Goal: Transaction & Acquisition: Obtain resource

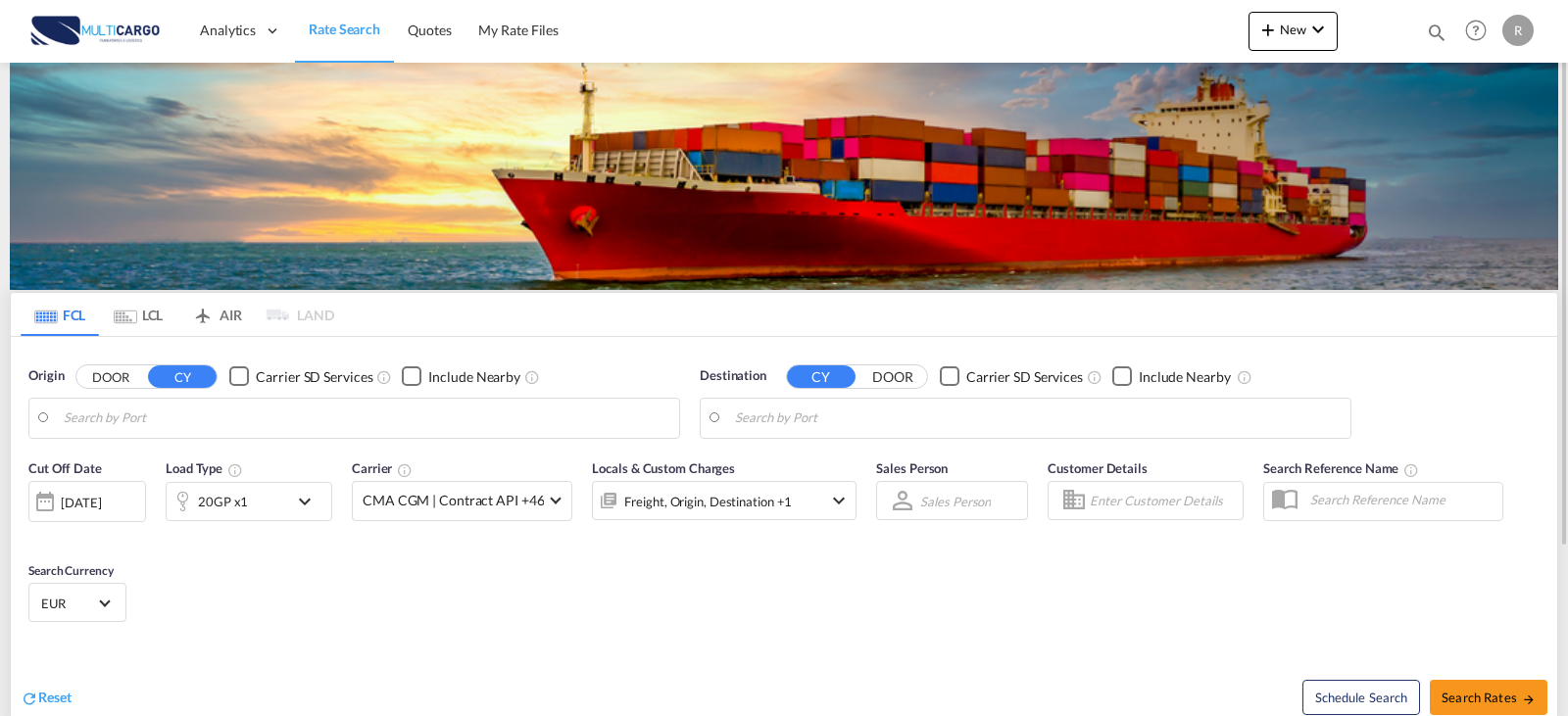
type input "[GEOGRAPHIC_DATA] ([GEOGRAPHIC_DATA]), PTLIS"
type input "Felixstowe, GBFXT"
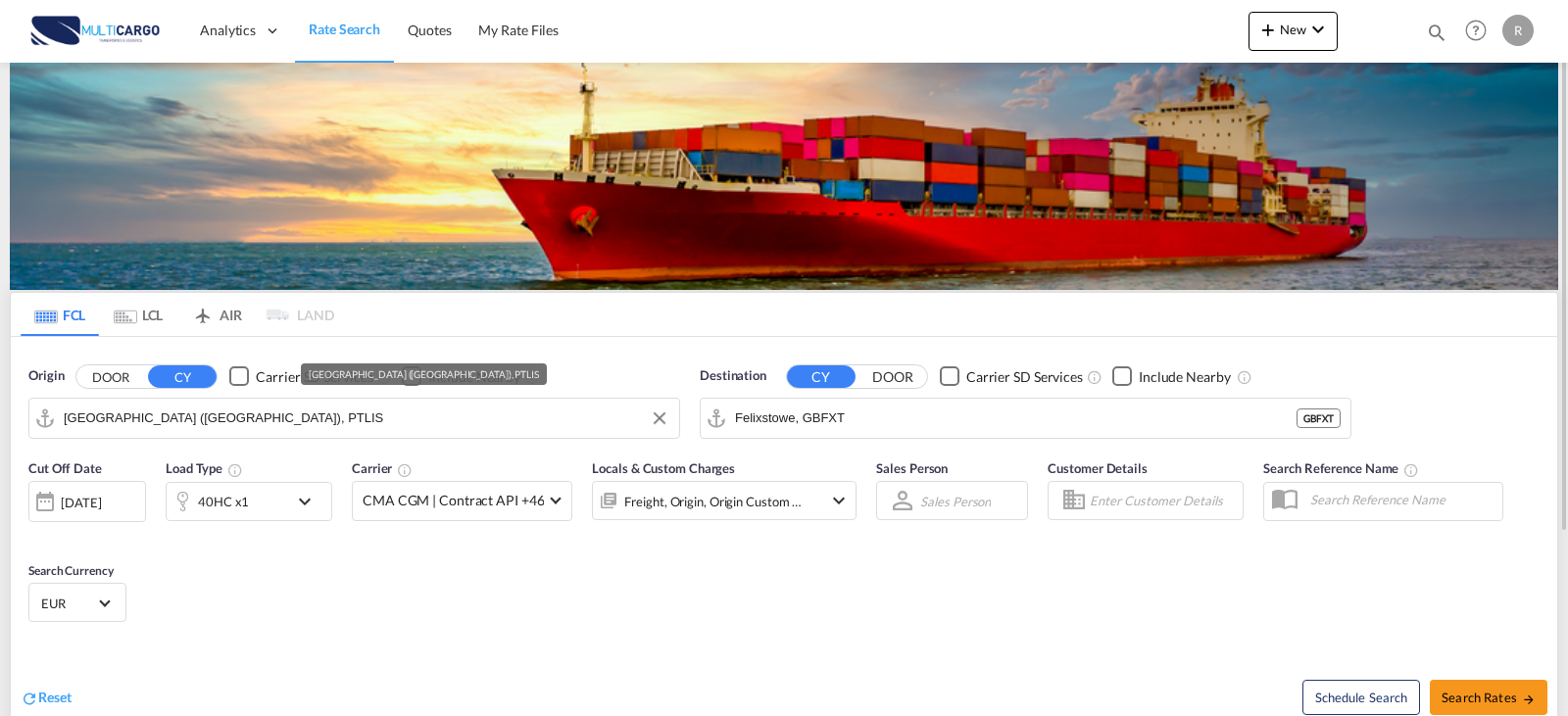
click at [262, 412] on input "[GEOGRAPHIC_DATA] ([GEOGRAPHIC_DATA]), PTLIS" at bounding box center [367, 418] width 606 height 30
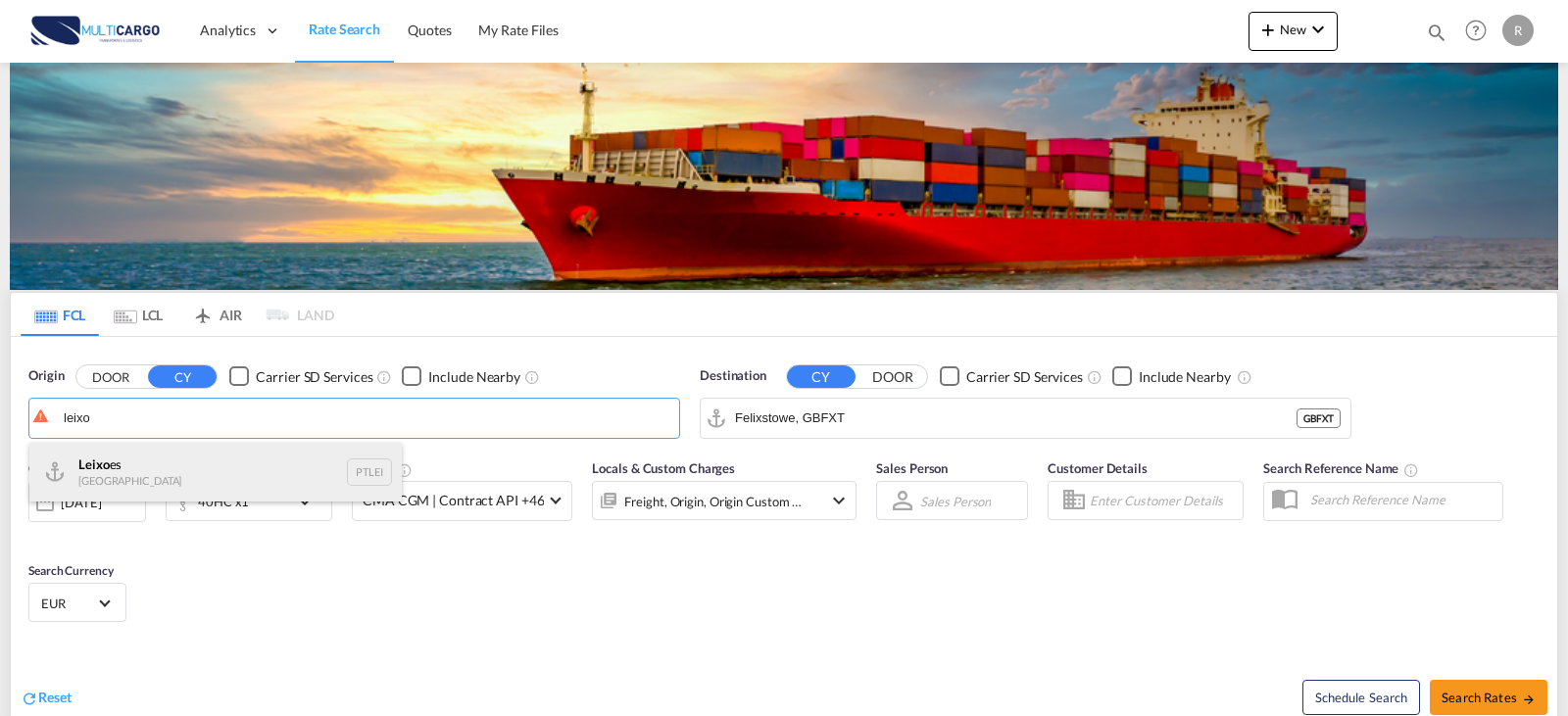
click at [194, 474] on div "Leixo es Portugal PTLEI" at bounding box center [216, 472] width 373 height 59
type input "Leixoes, PTLEI"
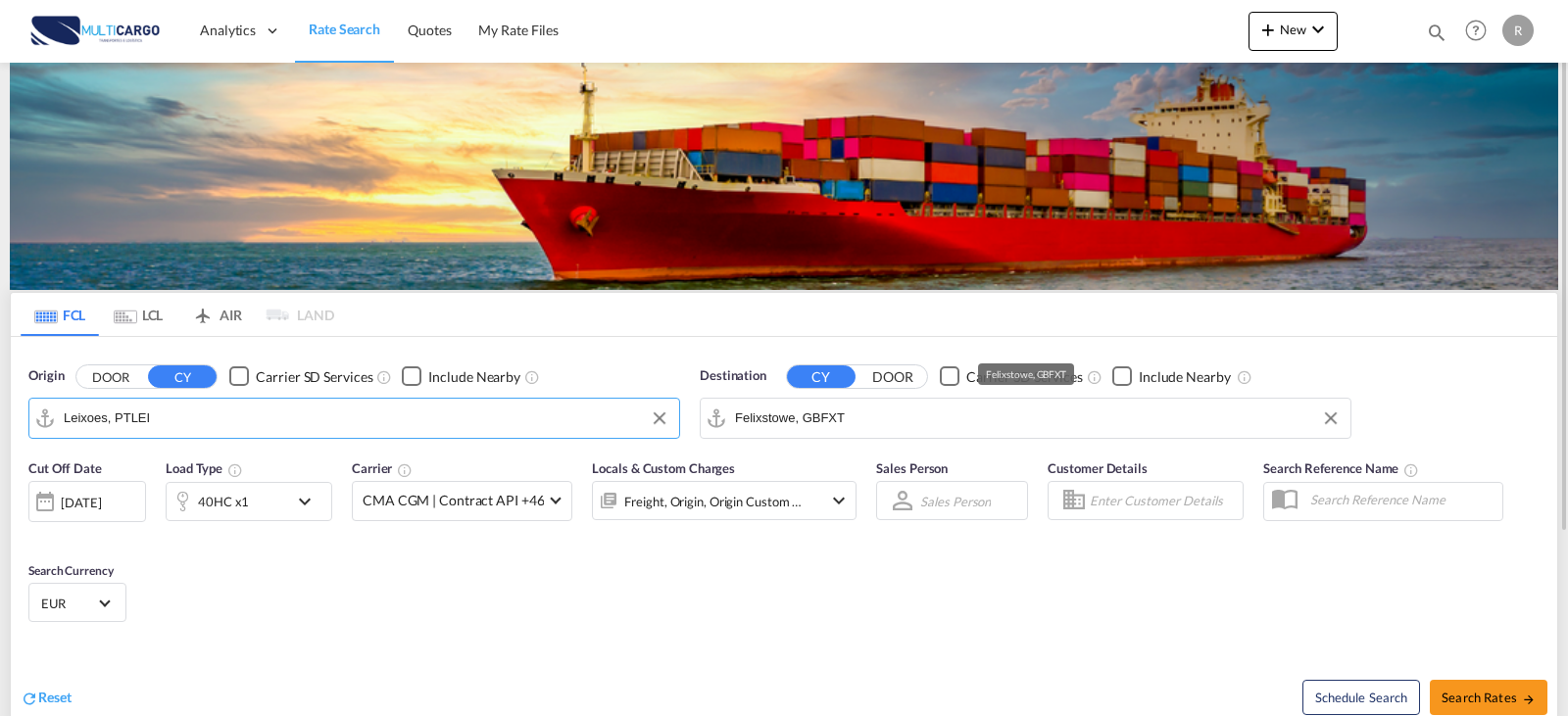
click at [948, 414] on input "Felixstowe, GBFXT" at bounding box center [1038, 418] width 606 height 30
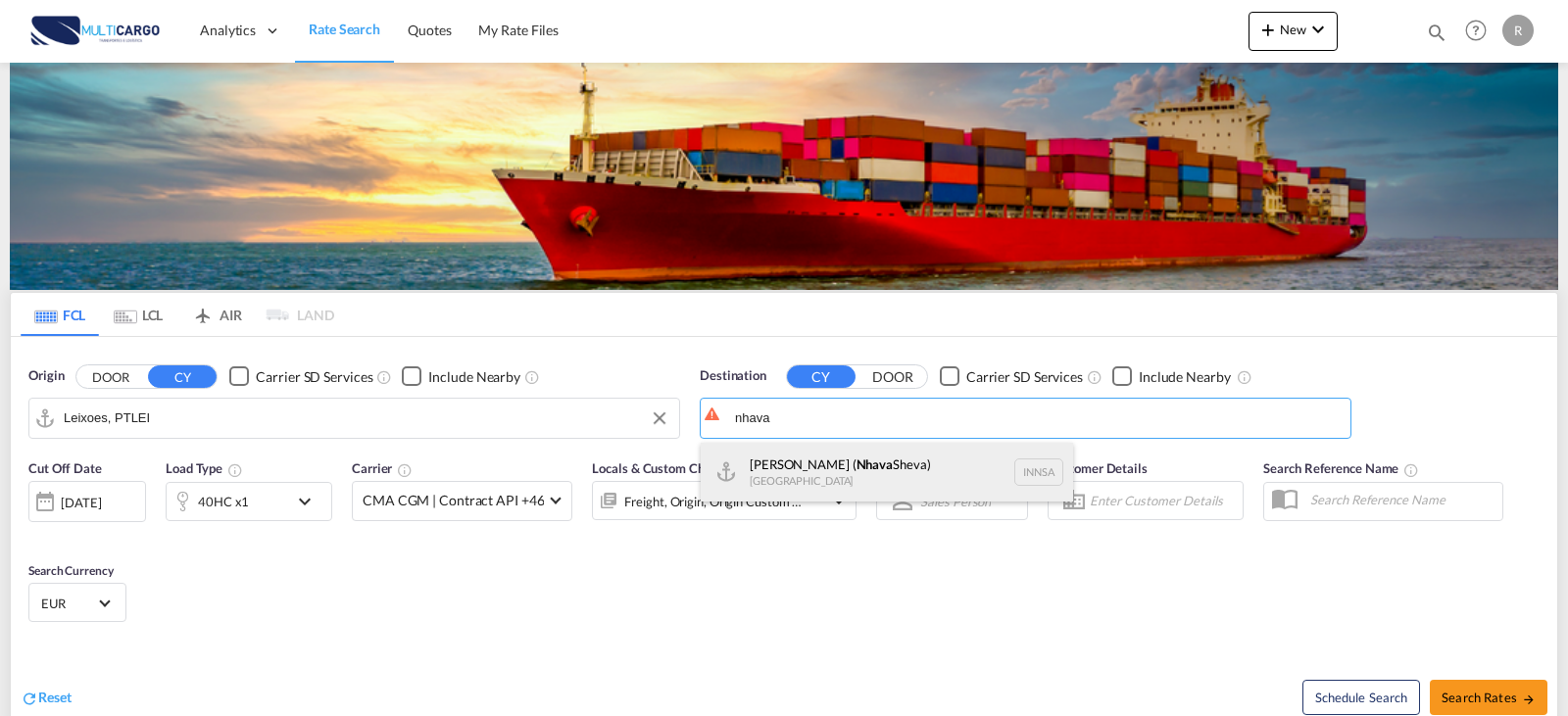
click at [910, 492] on div "[PERSON_NAME] ( [GEOGRAPHIC_DATA]) [GEOGRAPHIC_DATA] [GEOGRAPHIC_DATA]" at bounding box center [888, 472] width 373 height 59
type input "[PERSON_NAME] ([PERSON_NAME]), [GEOGRAPHIC_DATA]"
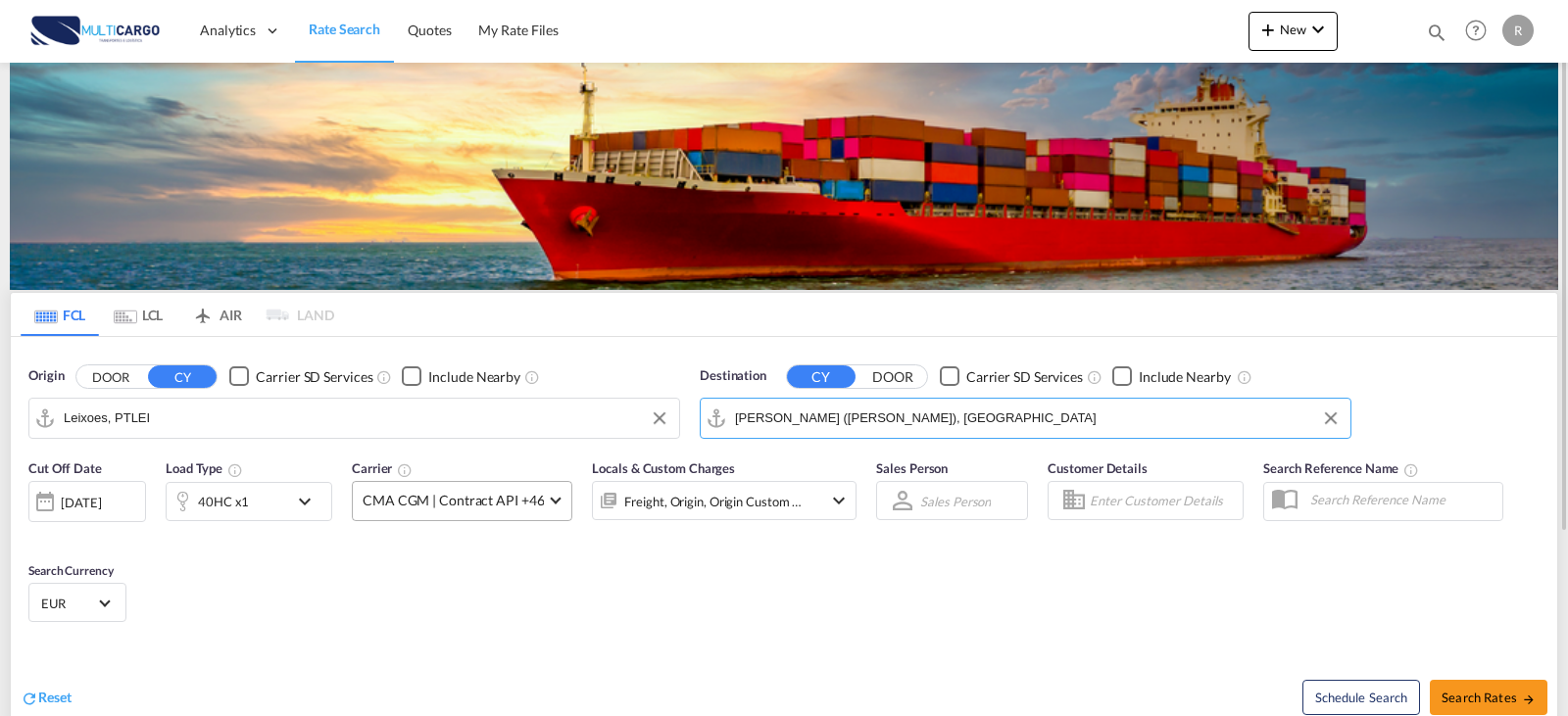
click at [520, 505] on span "CMA CGM | Contract API +46" at bounding box center [453, 501] width 181 height 20
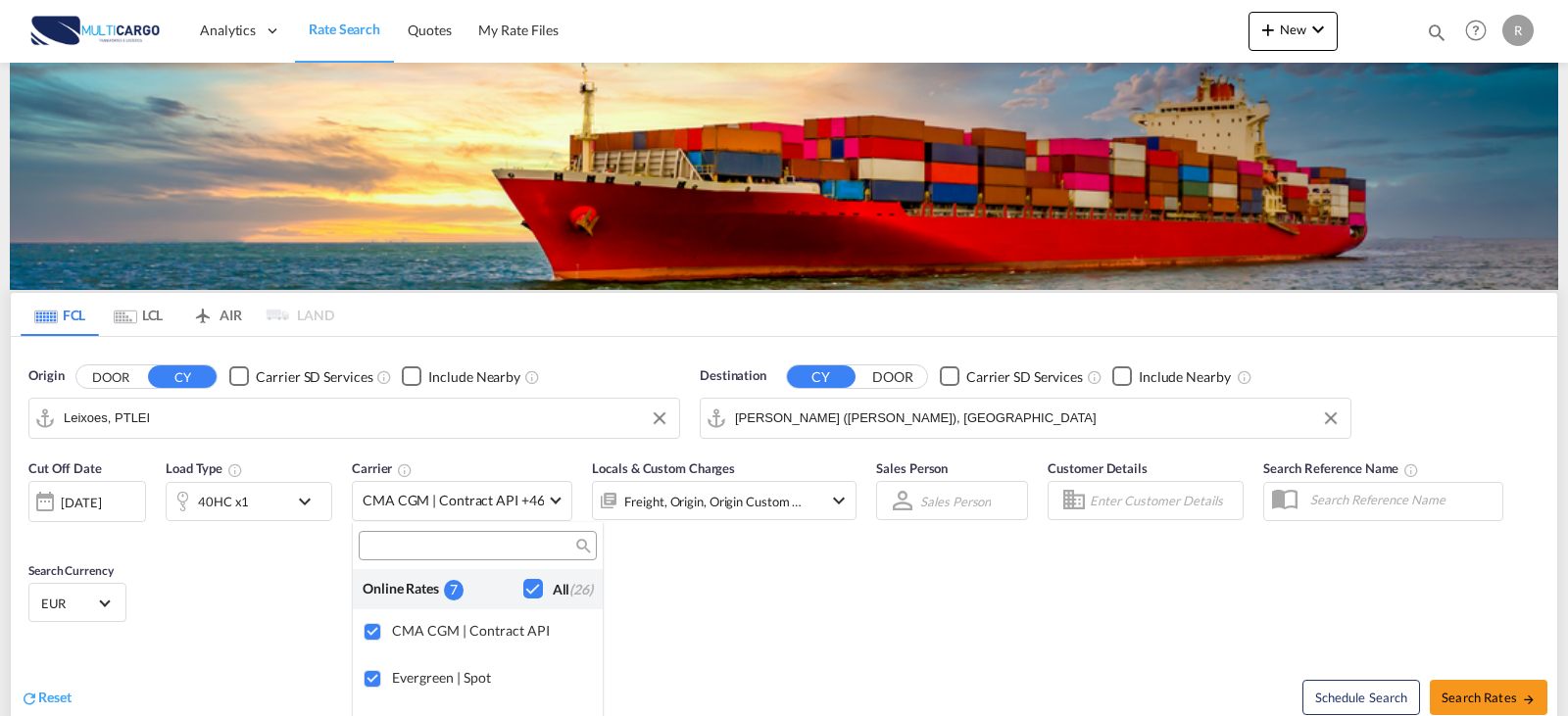
click at [713, 546] on md-backdrop at bounding box center [784, 358] width 1568 height 716
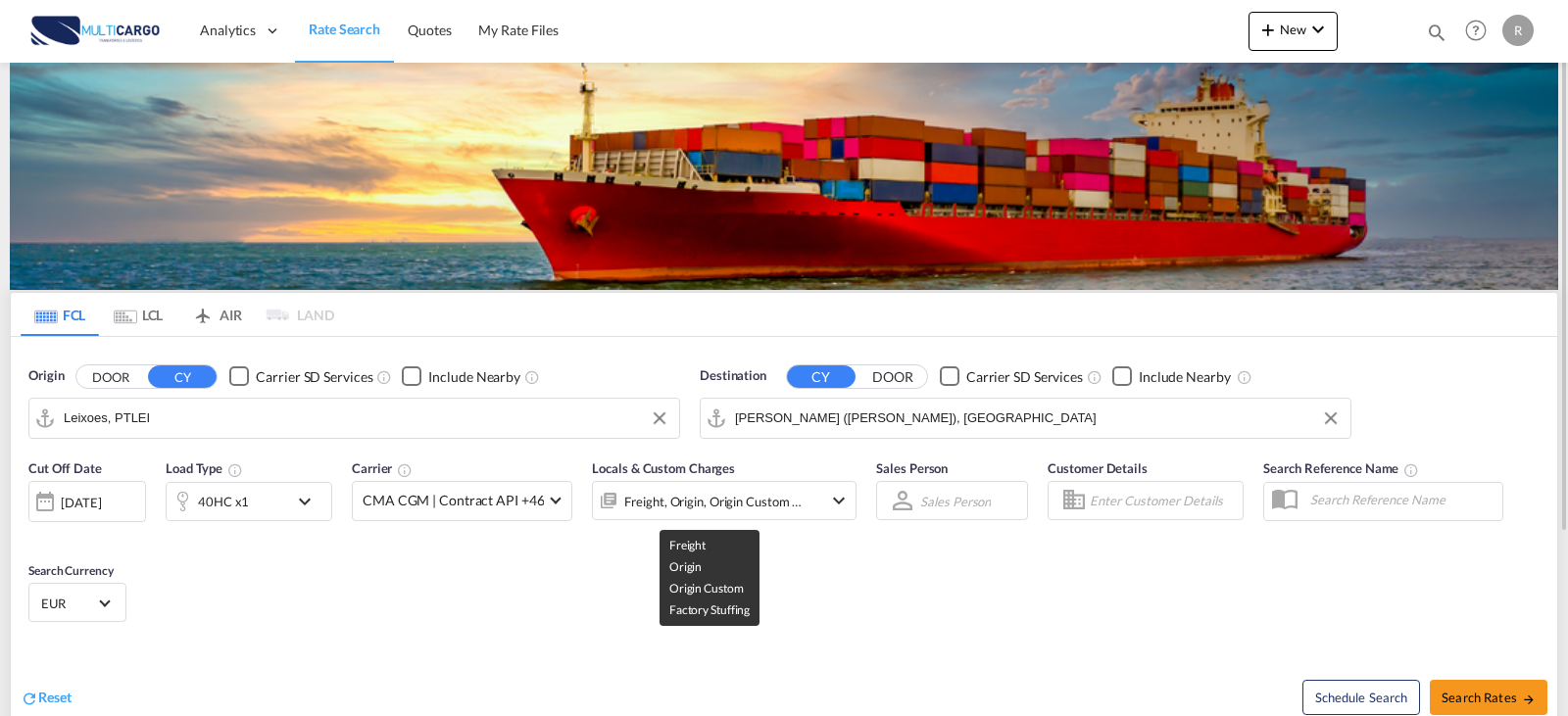
click at [736, 499] on div "Freight, Origin, Origin Custom +1" at bounding box center [713, 502] width 178 height 28
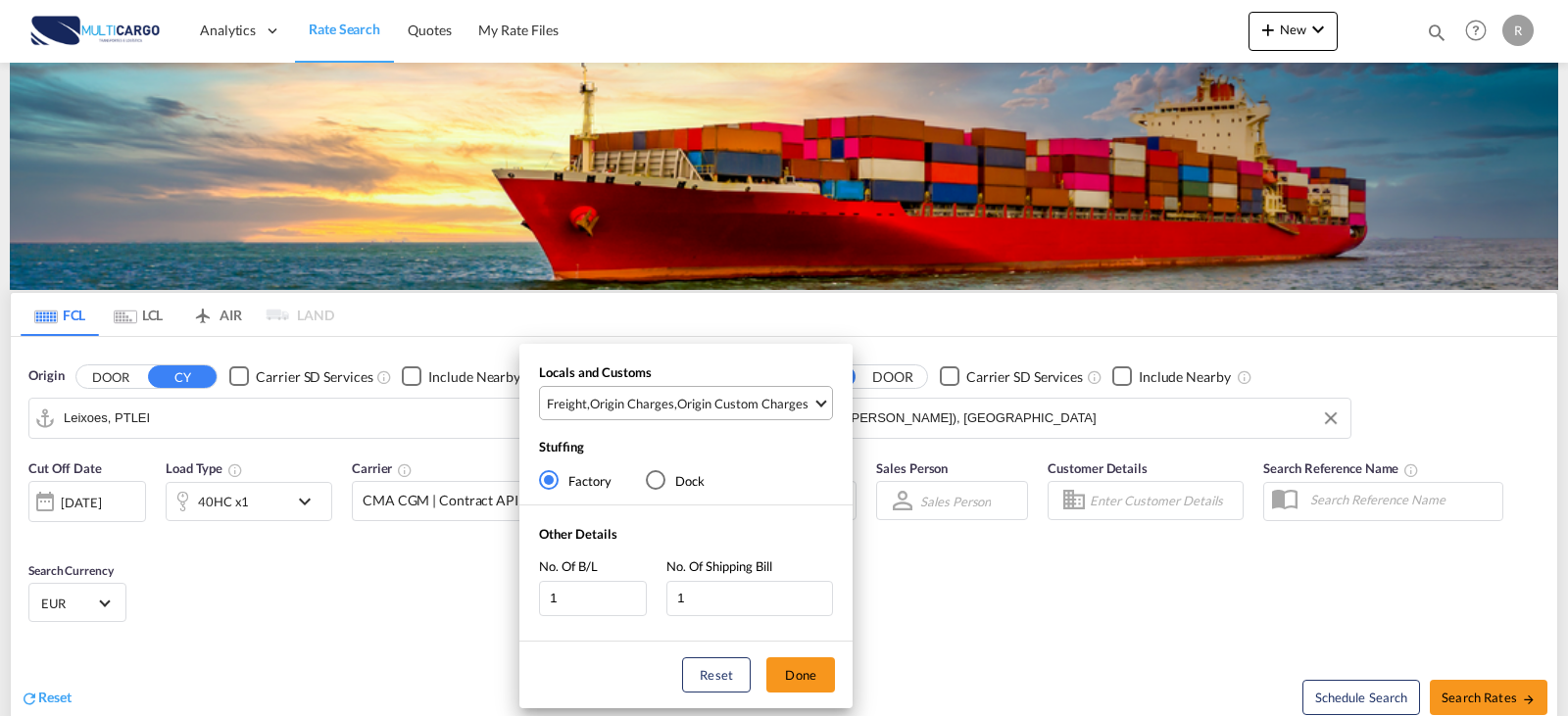
click at [669, 407] on div "Origin Charges" at bounding box center [632, 404] width 85 height 18
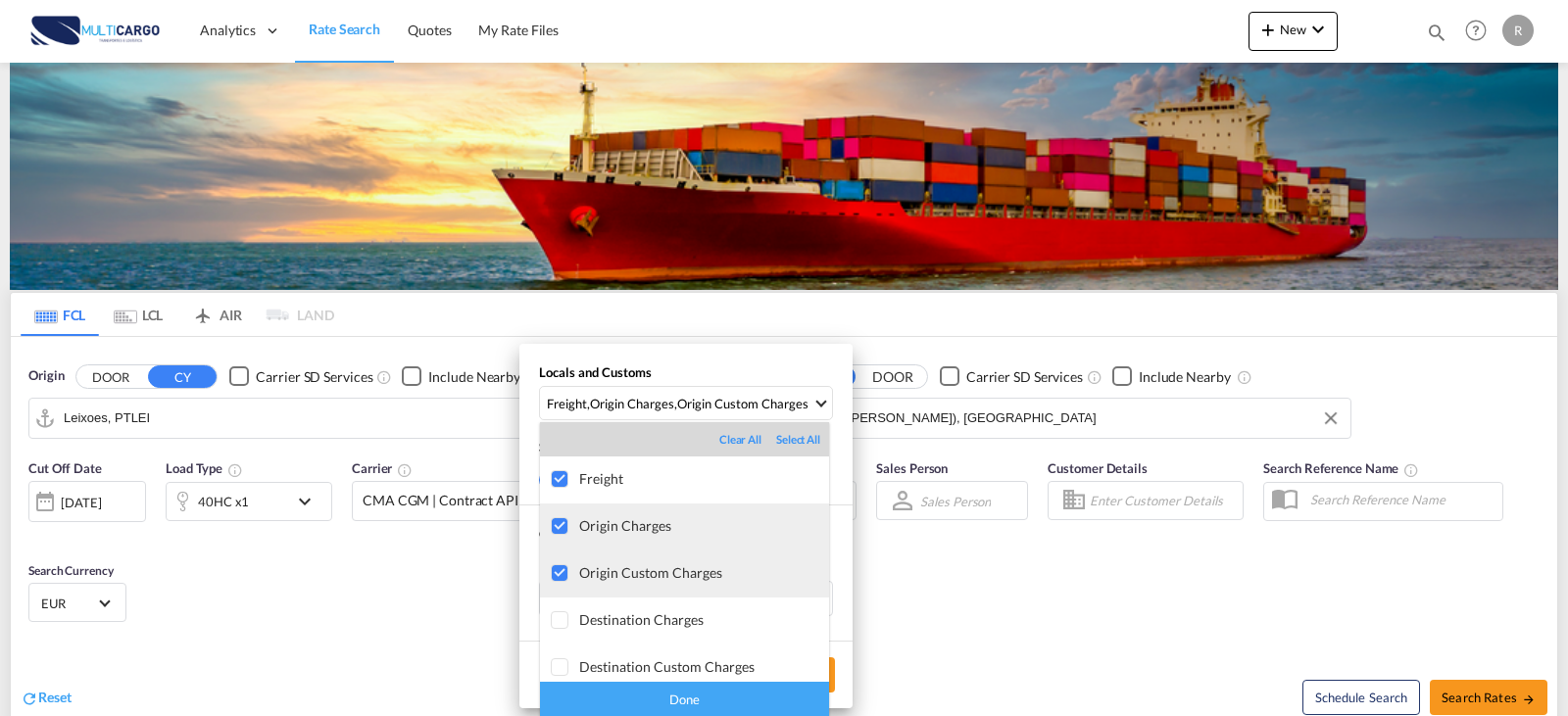
click at [555, 535] on div at bounding box center [561, 528] width 20 height 20
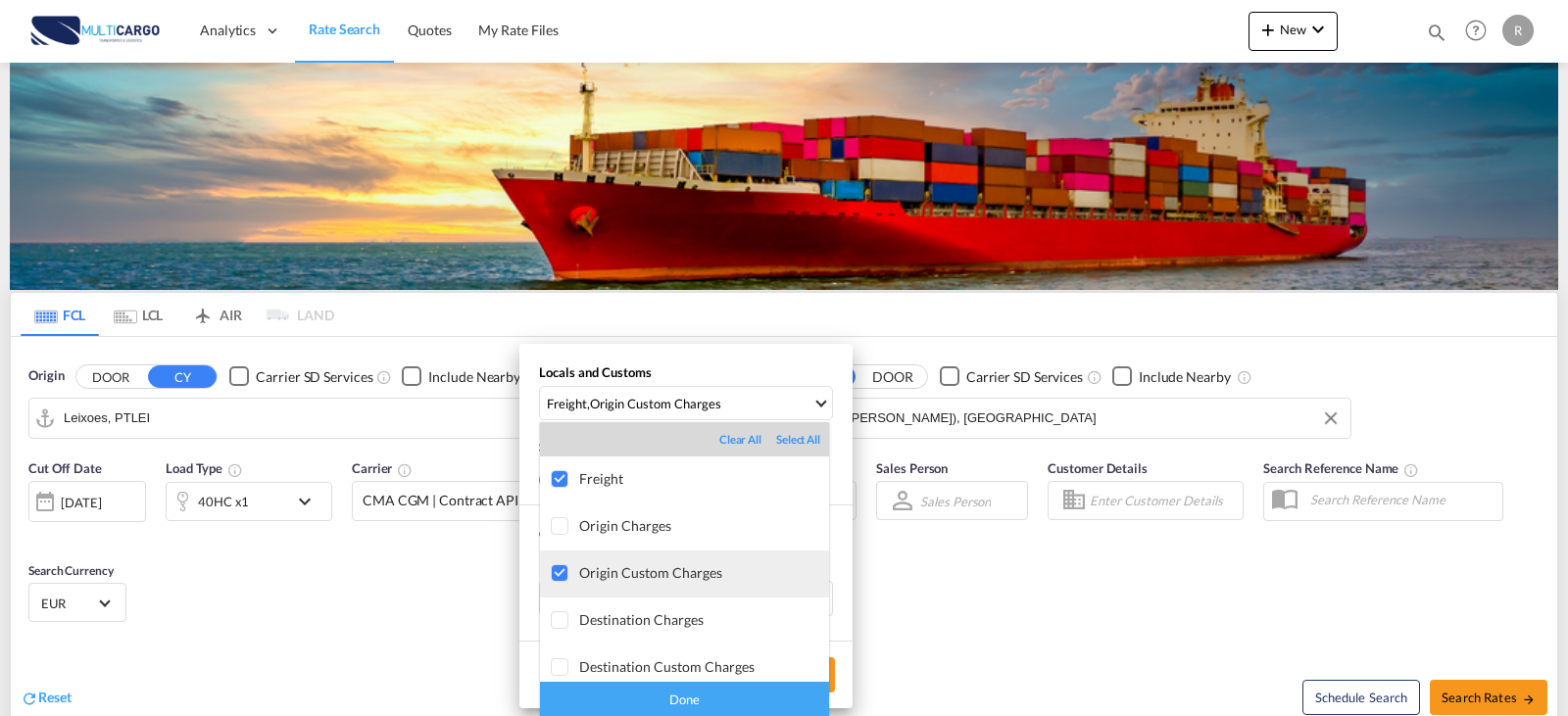
click at [565, 573] on div at bounding box center [561, 575] width 20 height 20
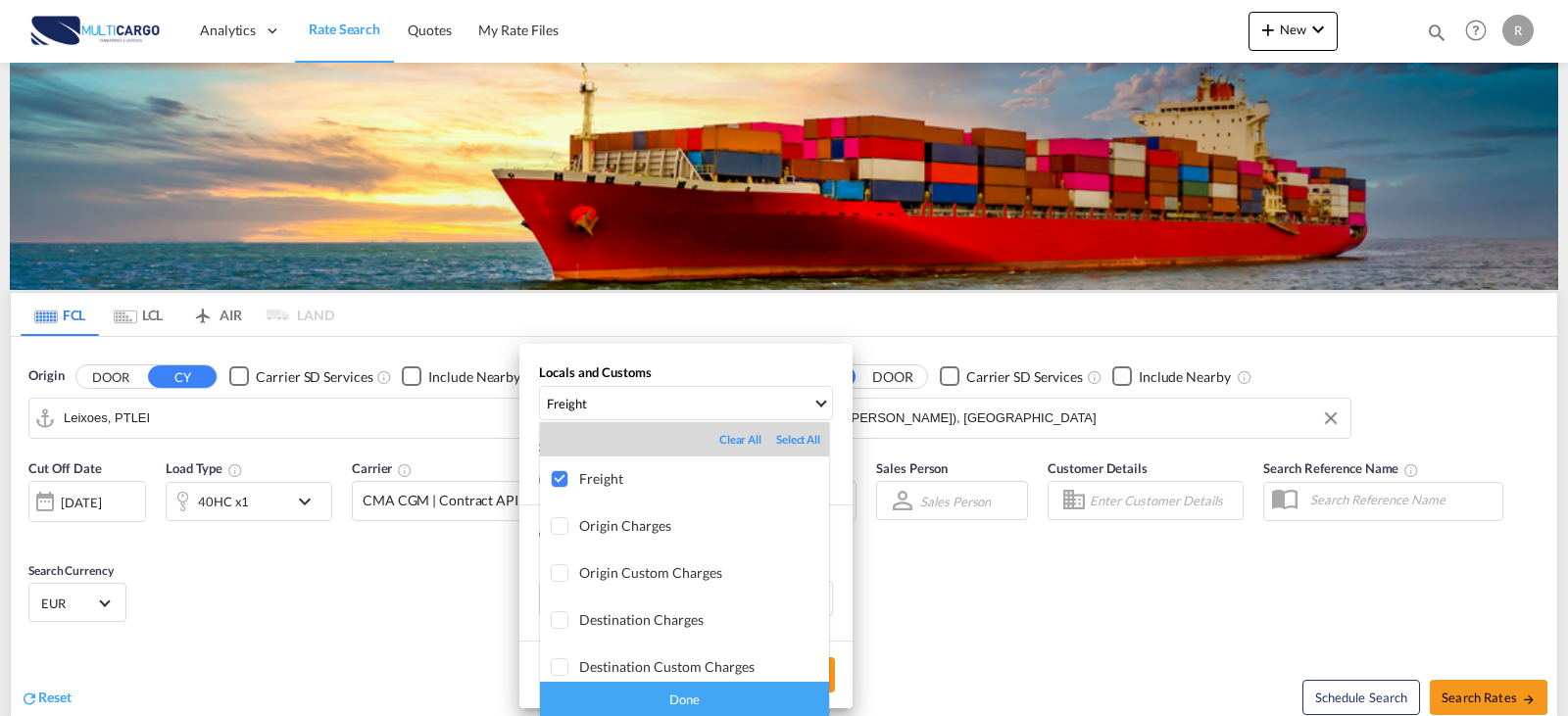
click at [652, 701] on div "Done" at bounding box center [684, 699] width 289 height 34
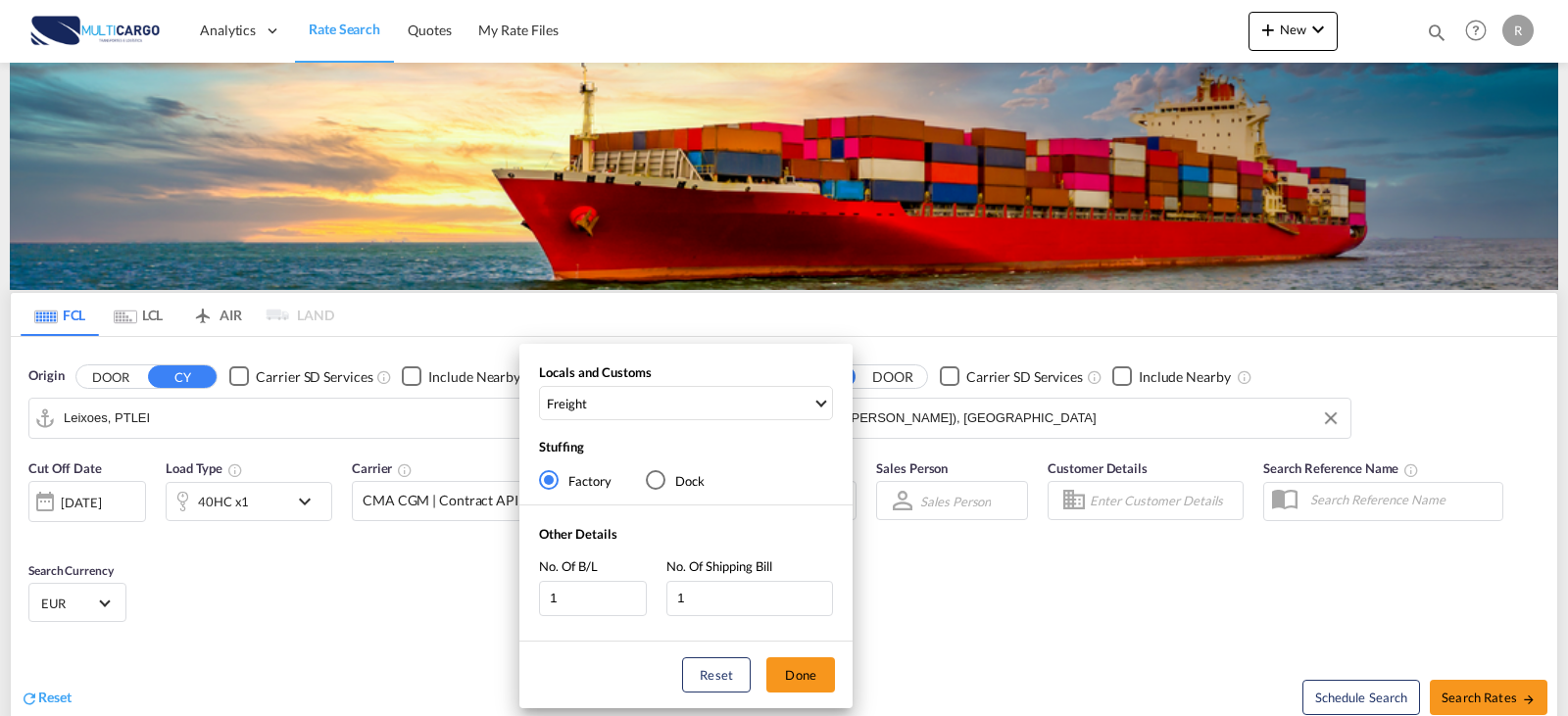
click at [1525, 695] on div "Locals and Customs Freight Stuffing Factory Dock Other Details No. Of B/L 1 No.…" at bounding box center [784, 358] width 1568 height 716
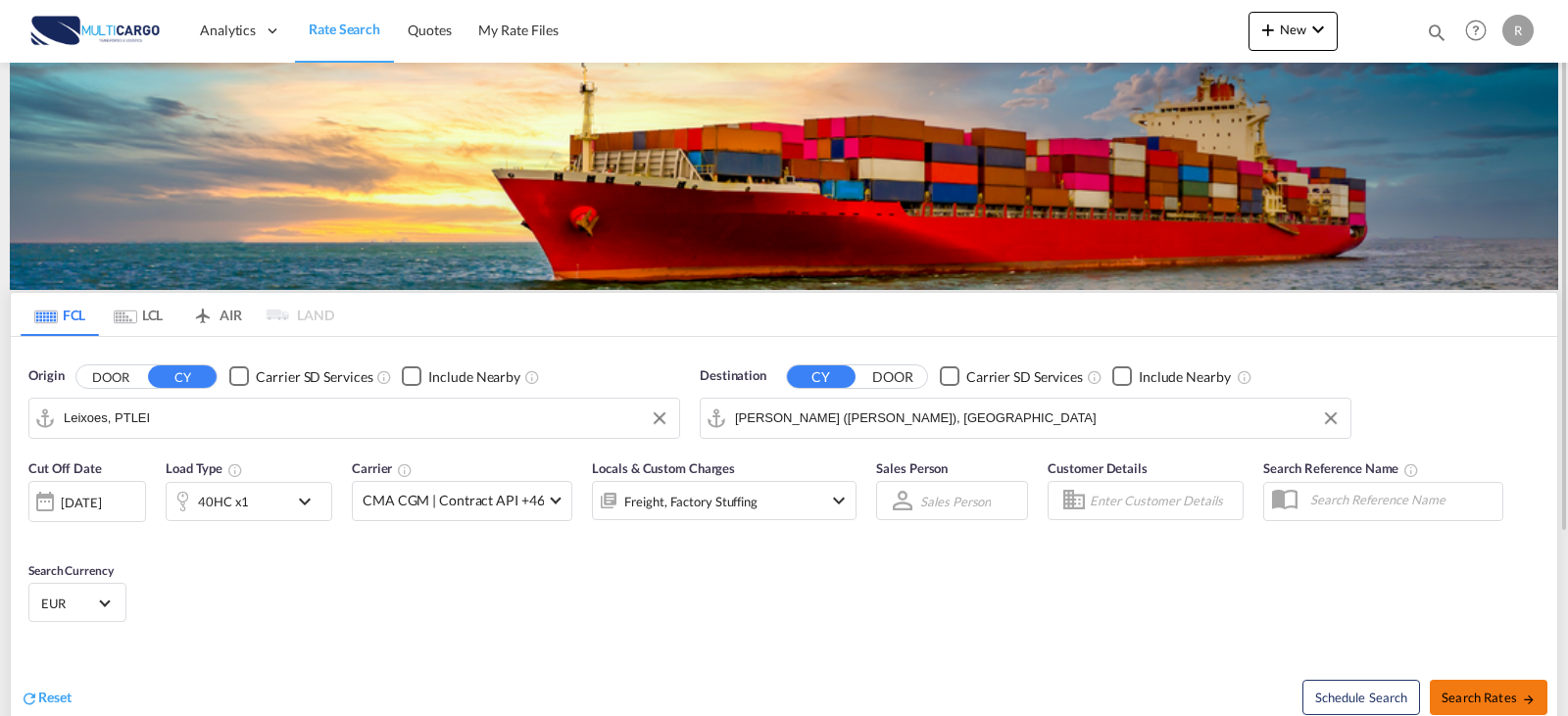
click at [1524, 702] on md-icon "icon-arrow-right" at bounding box center [1529, 700] width 14 height 14
type input "PTLEI to INNSA / [DATE]"
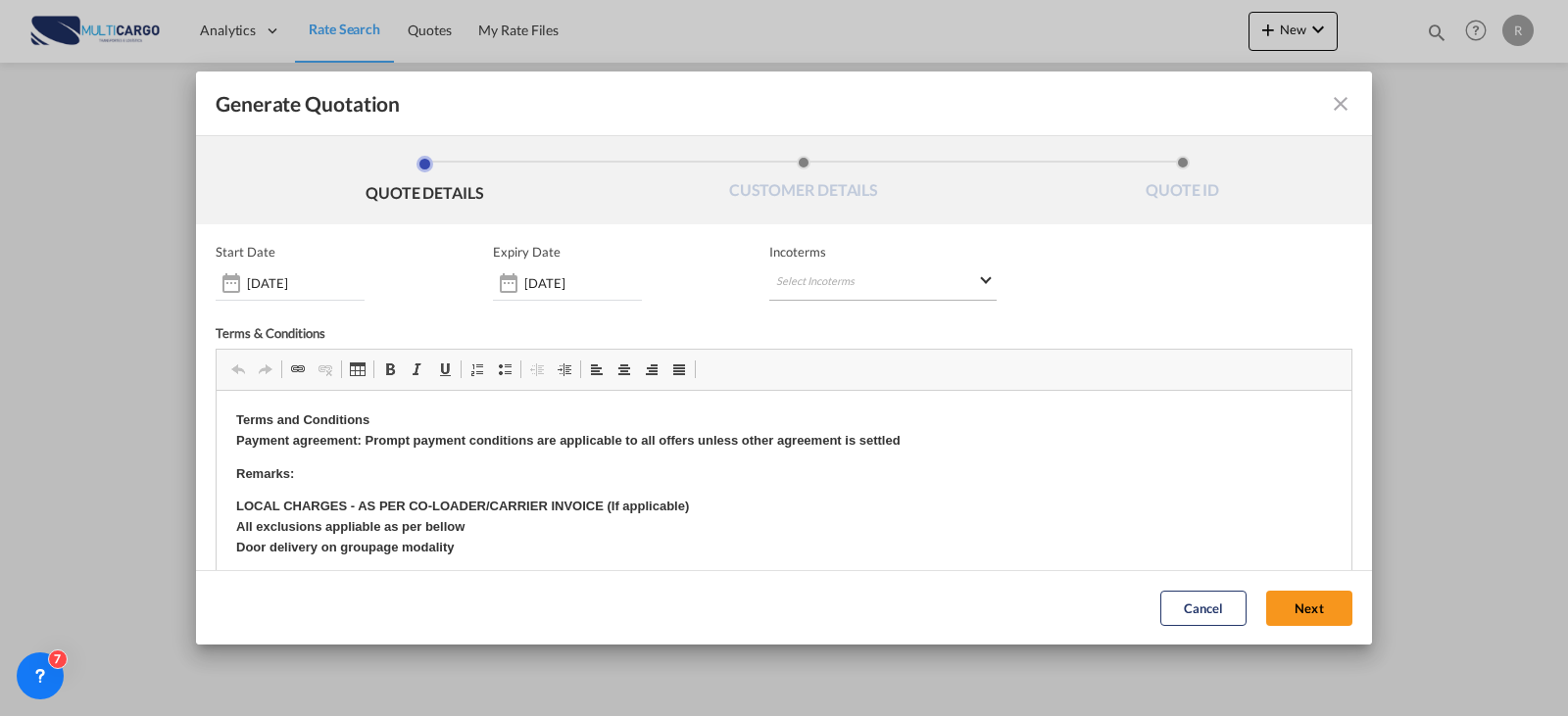
click at [815, 296] on md-select "Select Incoterms CIP - import Carriage and Insurance Paid to FAS - export Free …" at bounding box center [883, 283] width 227 height 35
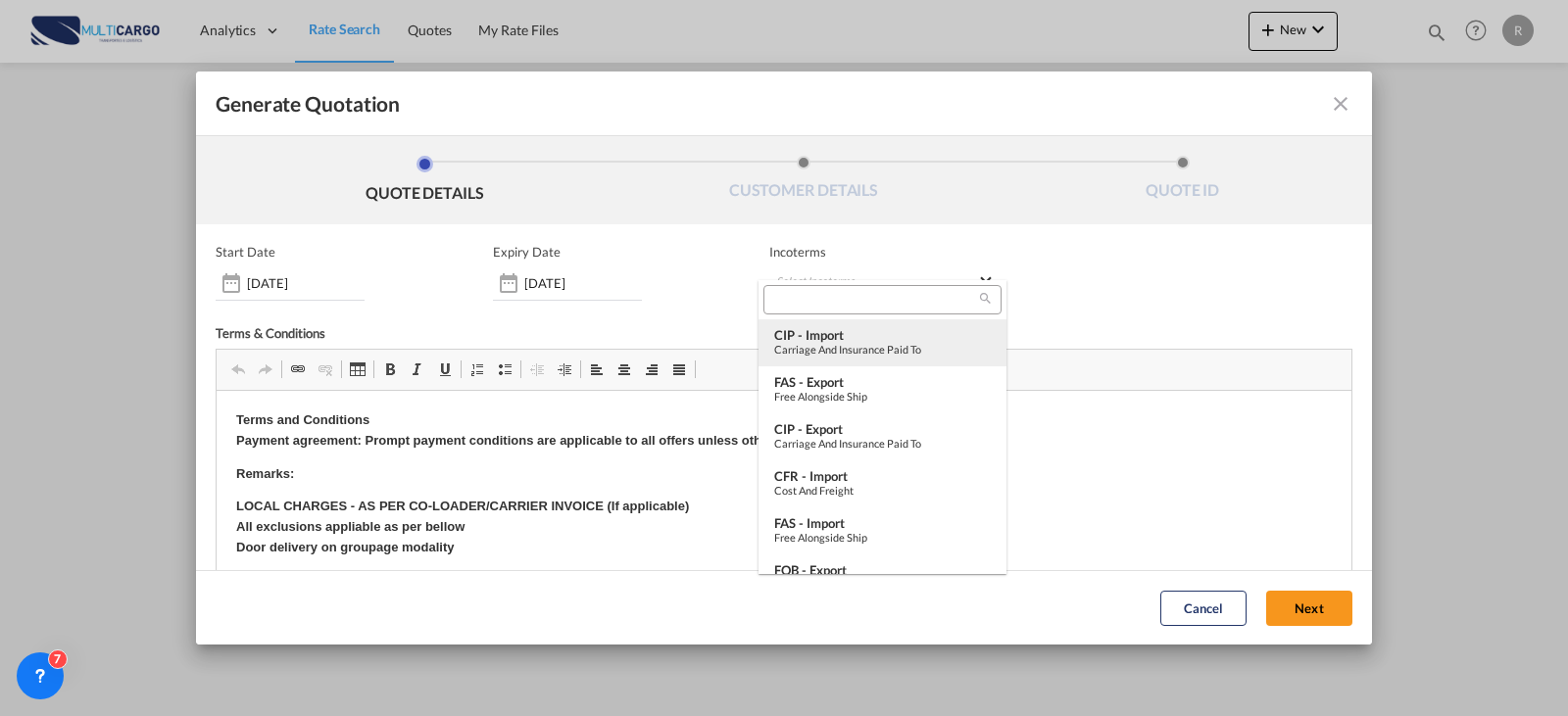
type md-option "[object Object]"
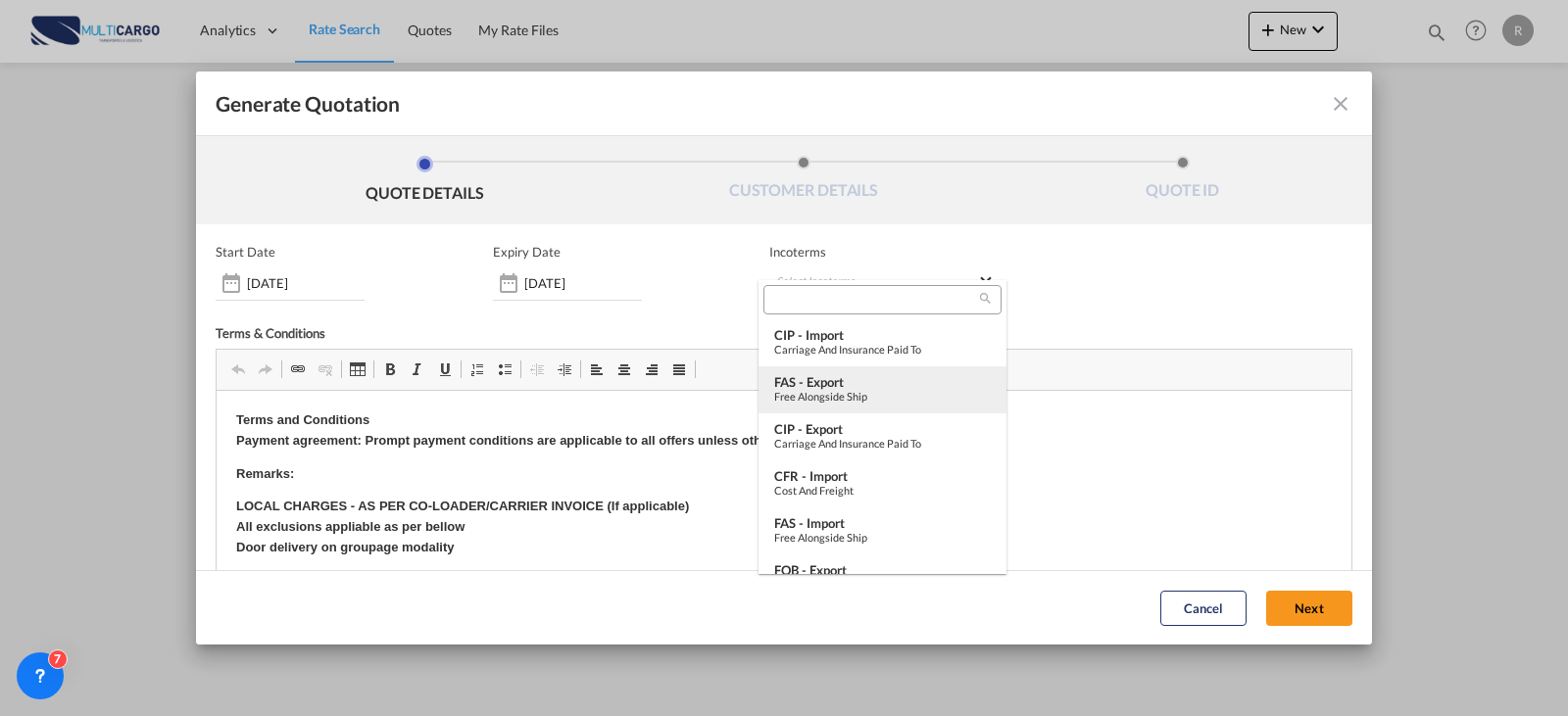
type md-option "[object Object]"
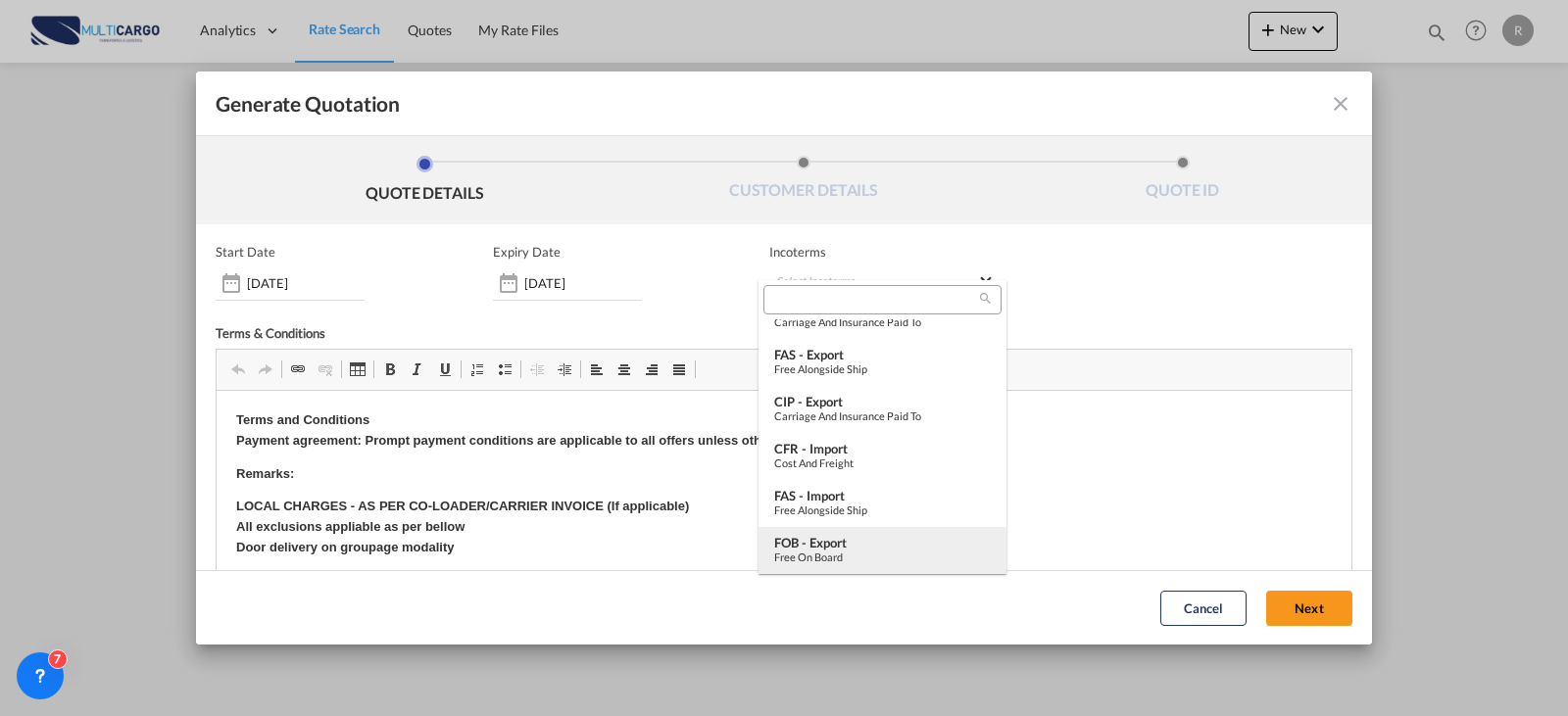
type md-option "[object Object]"
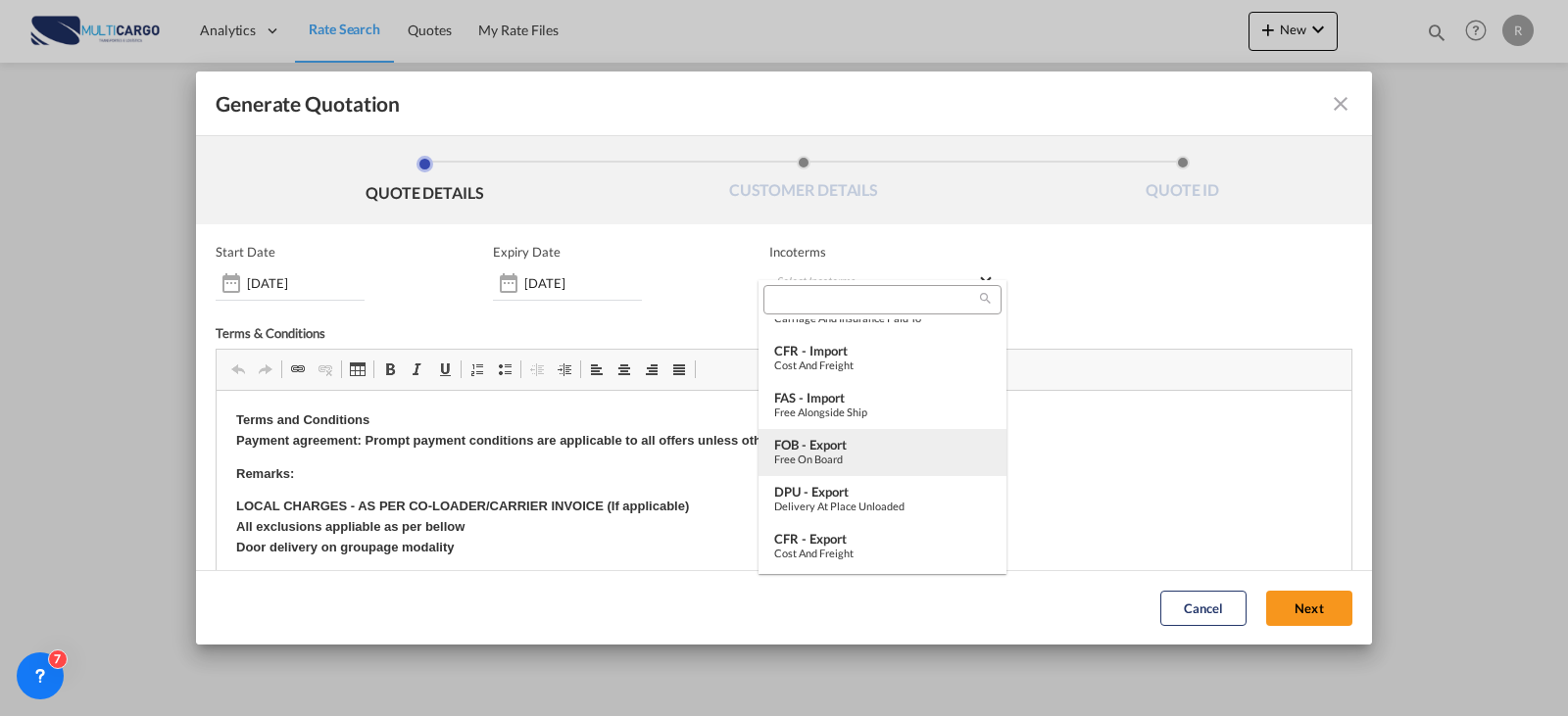
click at [876, 465] on md-option "FOB - export Free on Board" at bounding box center [883, 452] width 248 height 47
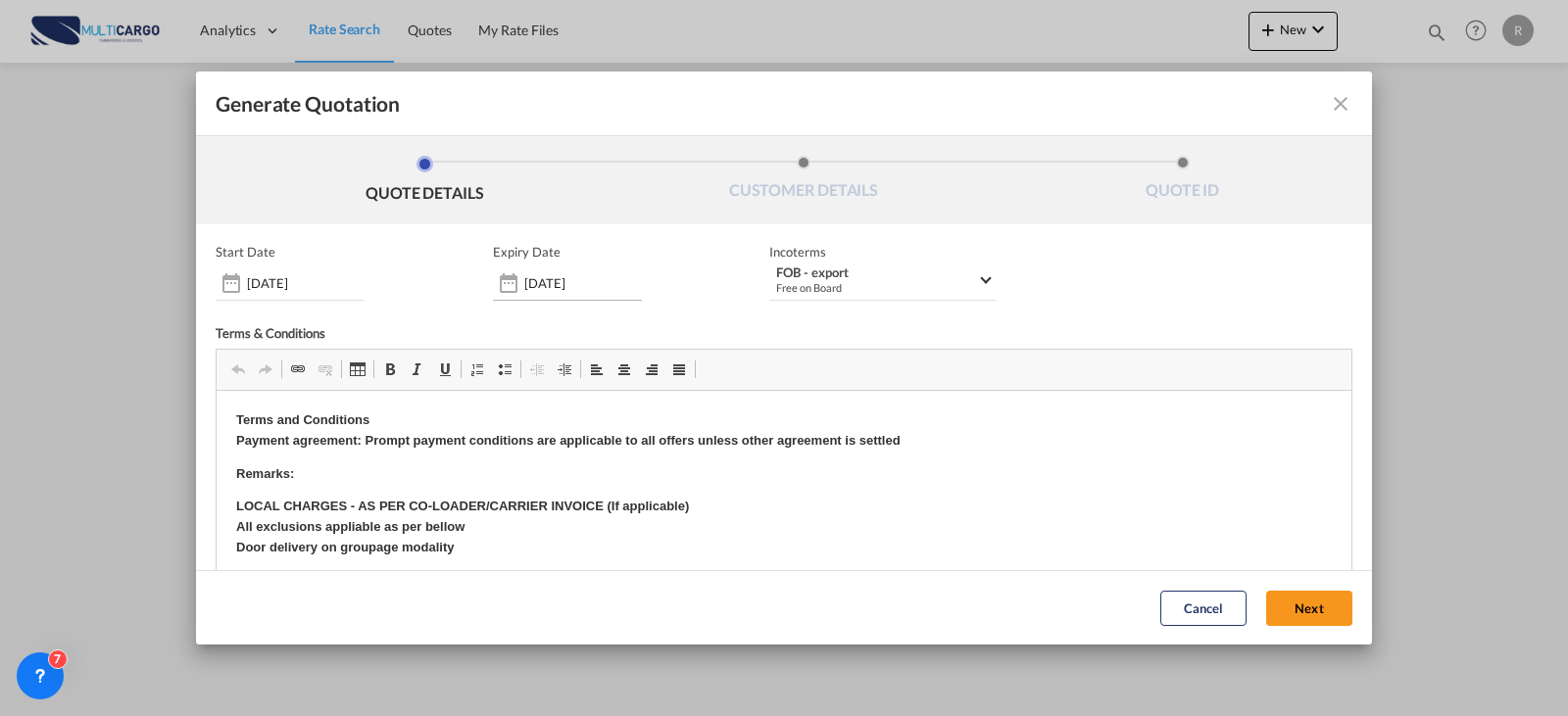
click at [598, 278] on input "[DATE]" at bounding box center [583, 283] width 118 height 16
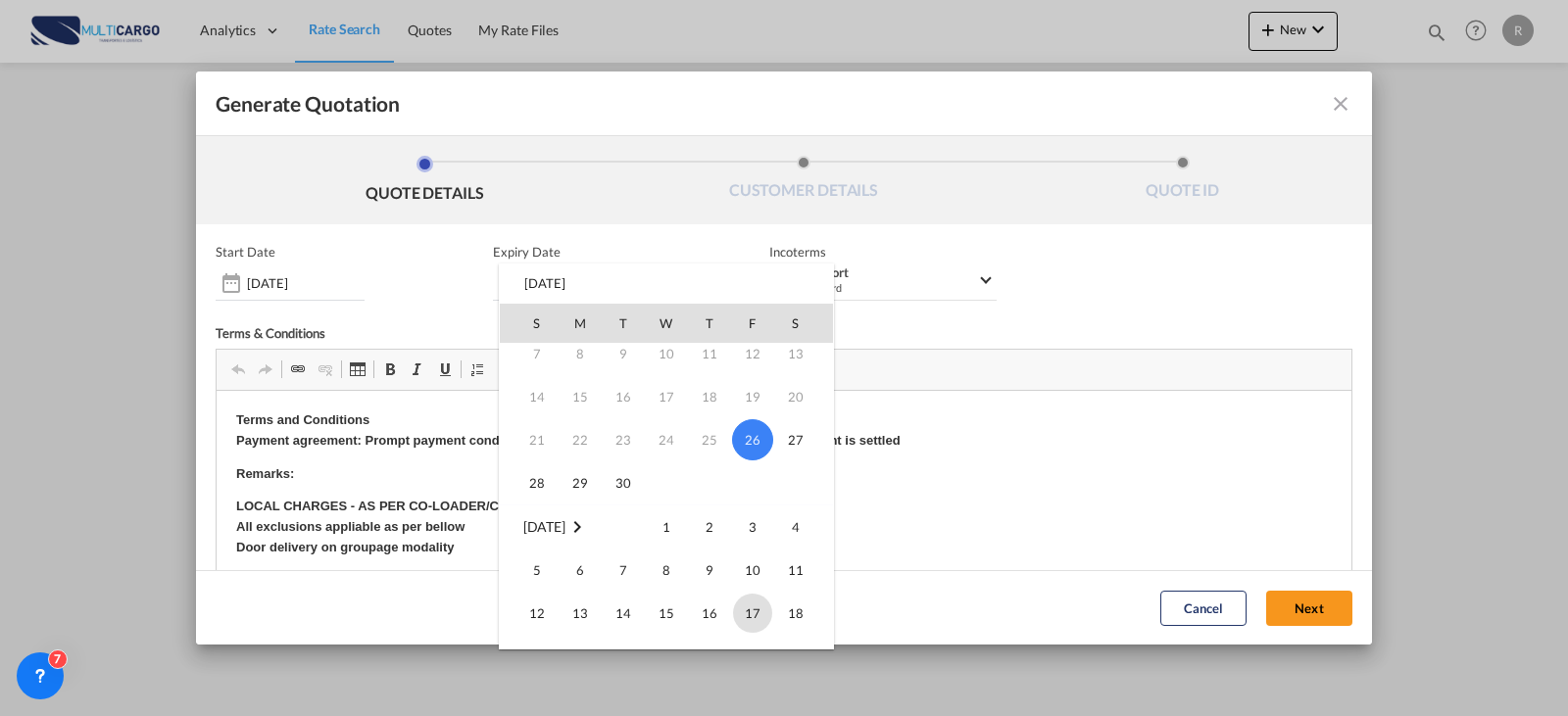
scroll to position [196, 0]
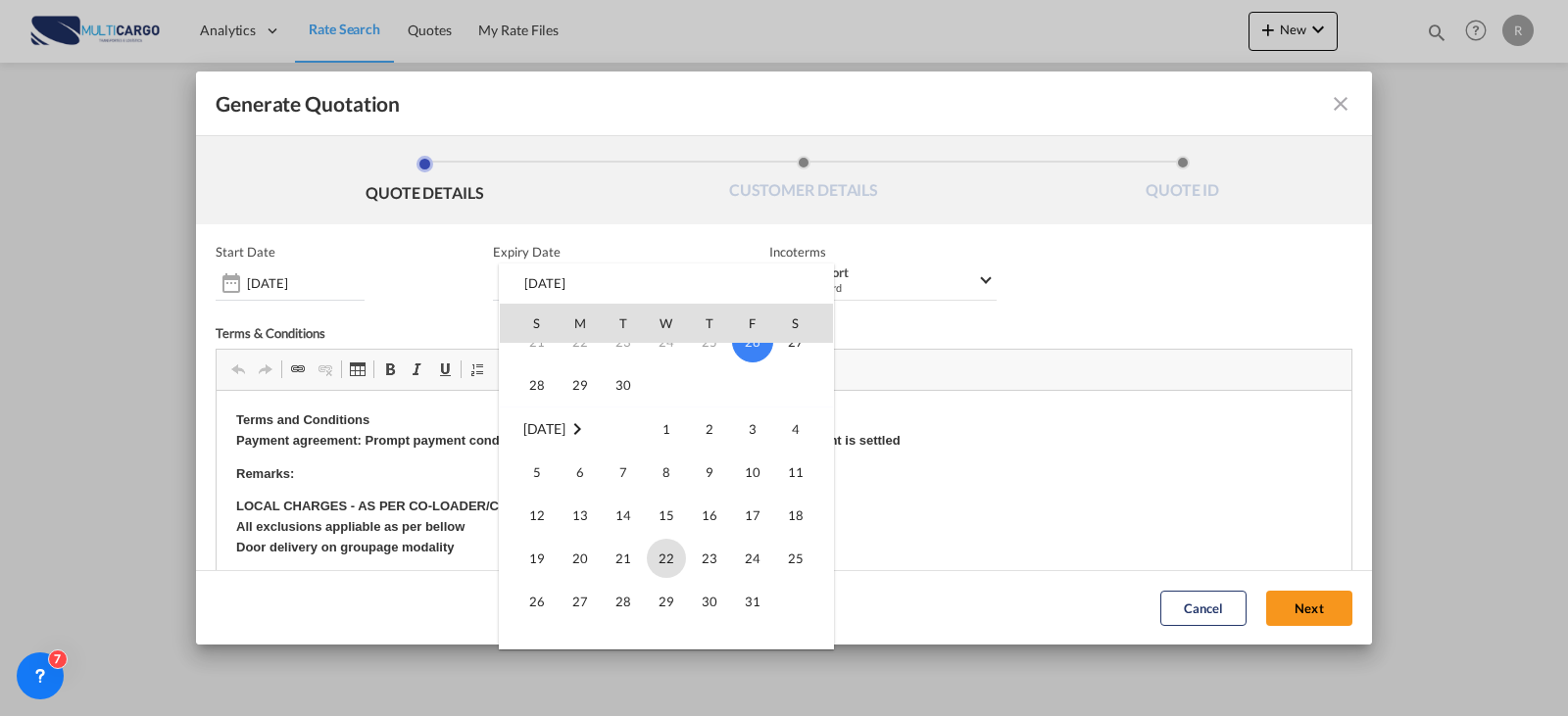
click at [661, 561] on span "22" at bounding box center [665, 558] width 39 height 39
type input "[DATE]"
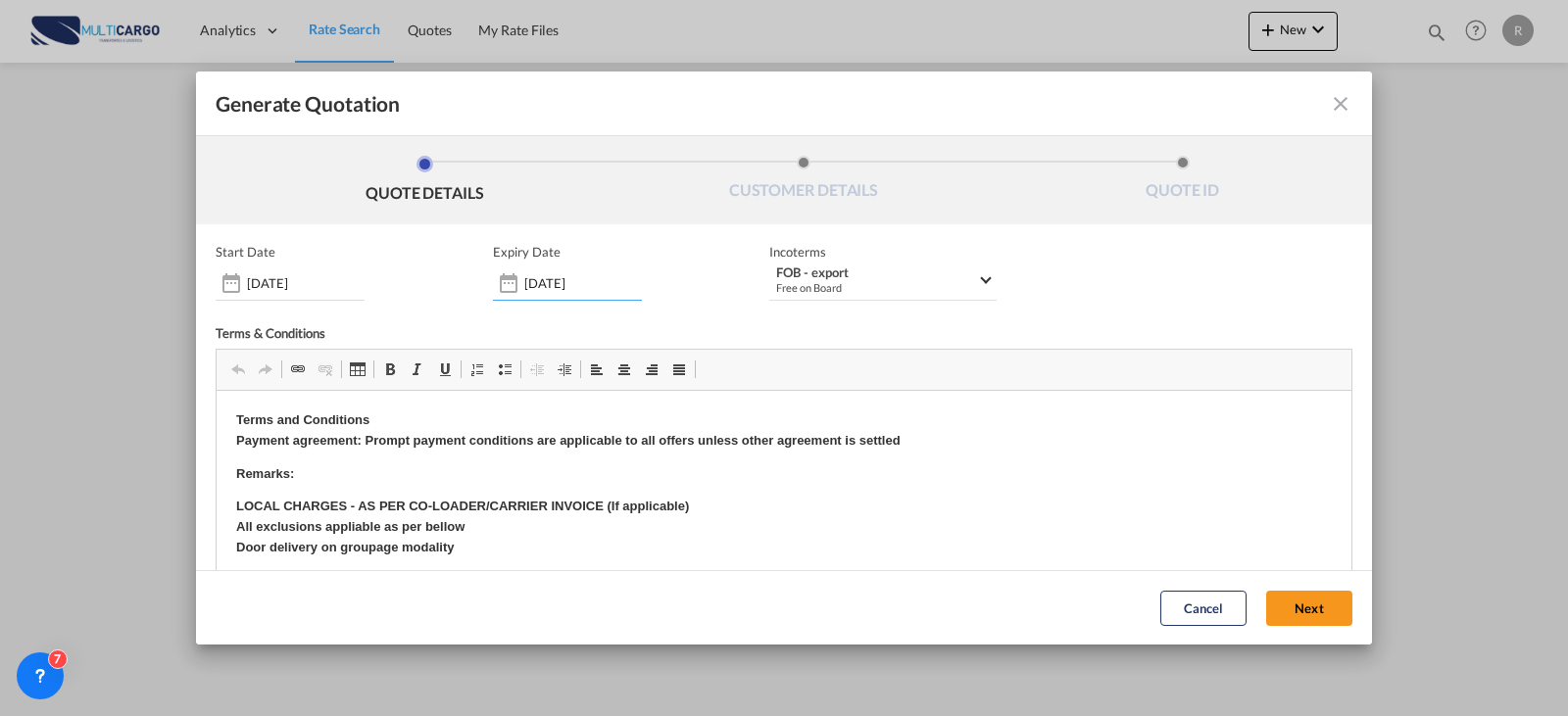
click at [1287, 603] on button "Next" at bounding box center [1309, 607] width 87 height 35
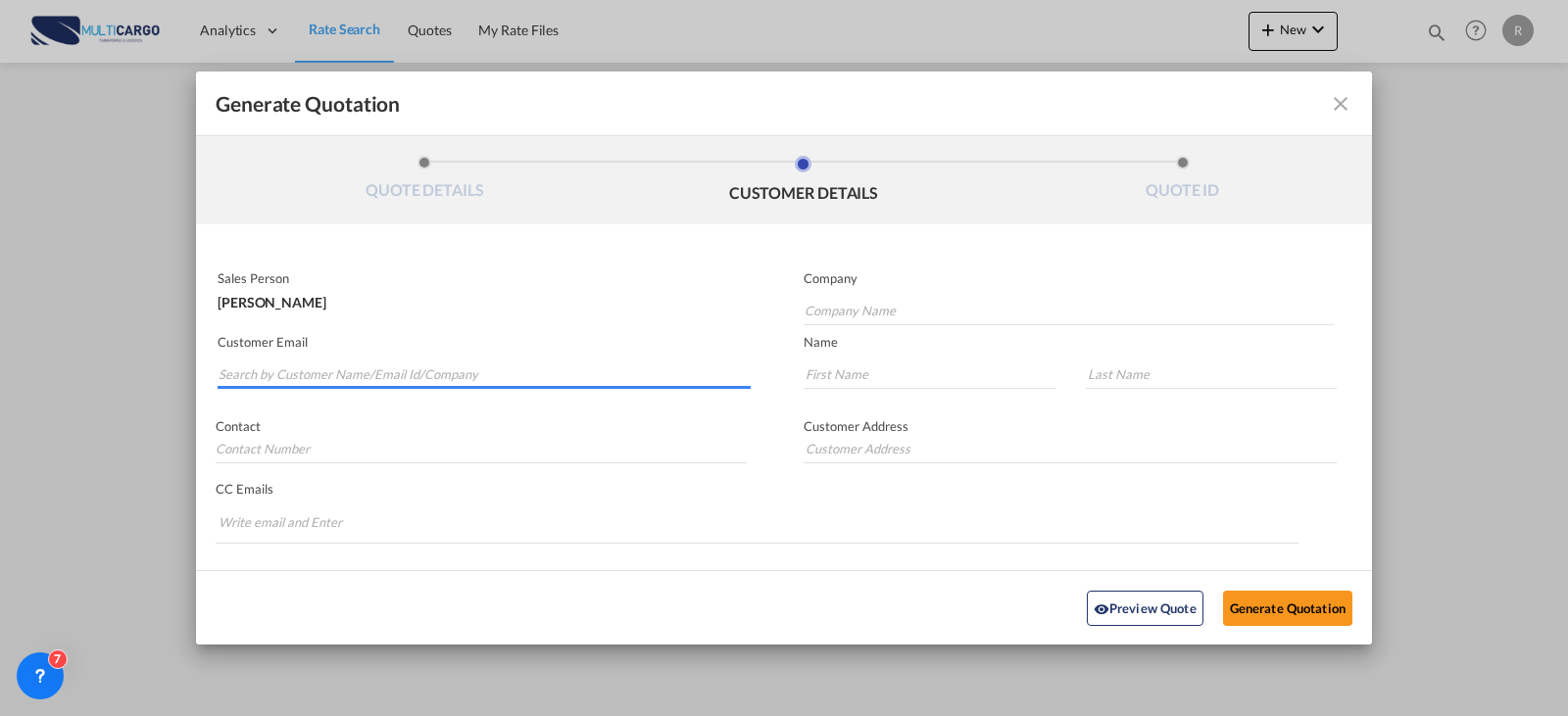
click at [399, 375] on input "Search by Customer Name/Email Id/Company" at bounding box center [484, 374] width 532 height 30
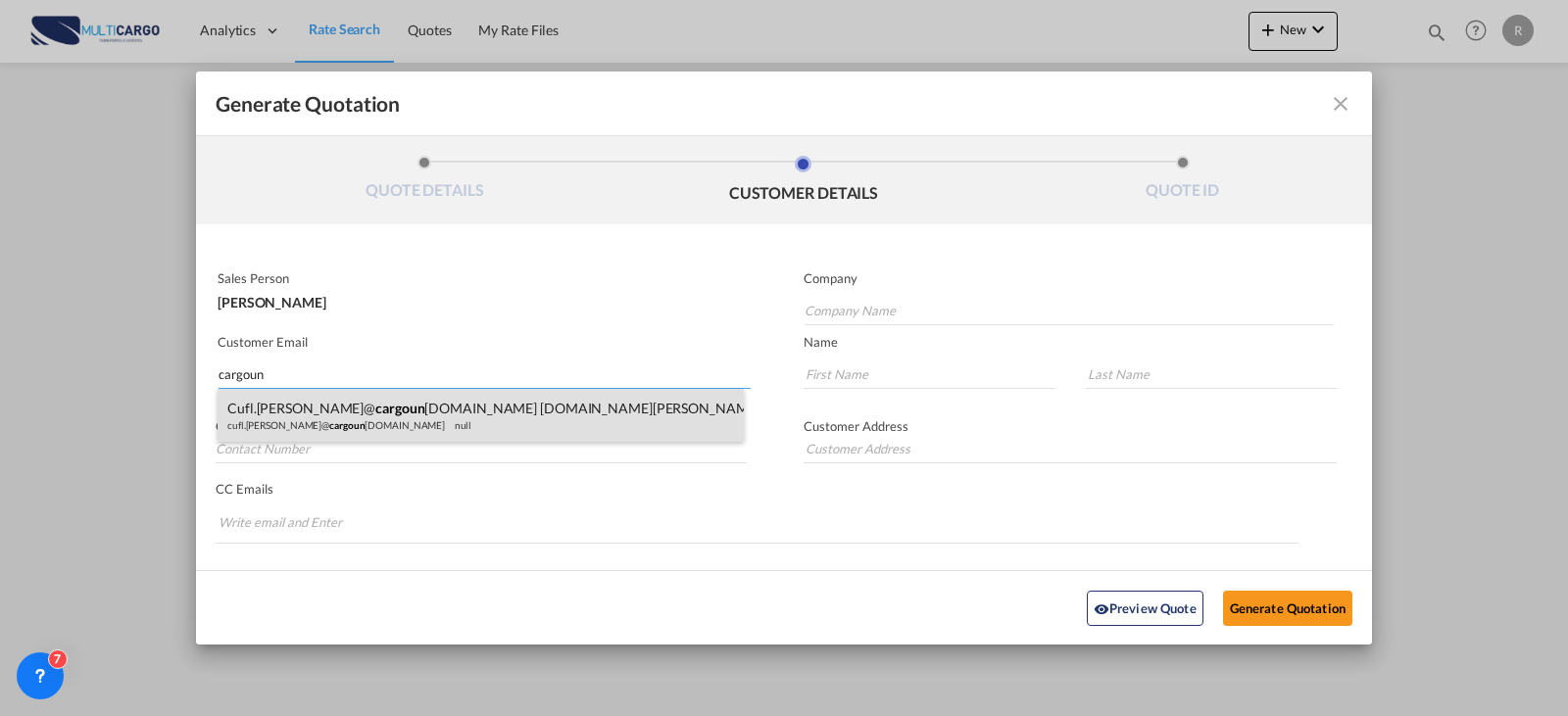
type input "cargoun"
click at [324, 420] on div "cufl.[PERSON_NAME]@ cargoun [DOMAIN_NAME] [DOMAIN_NAME][PERSON_NAME]@ cargoun […" at bounding box center [480, 415] width 526 height 53
type input "[EMAIL_ADDRESS][PERSON_NAME][DOMAIN_NAME]"
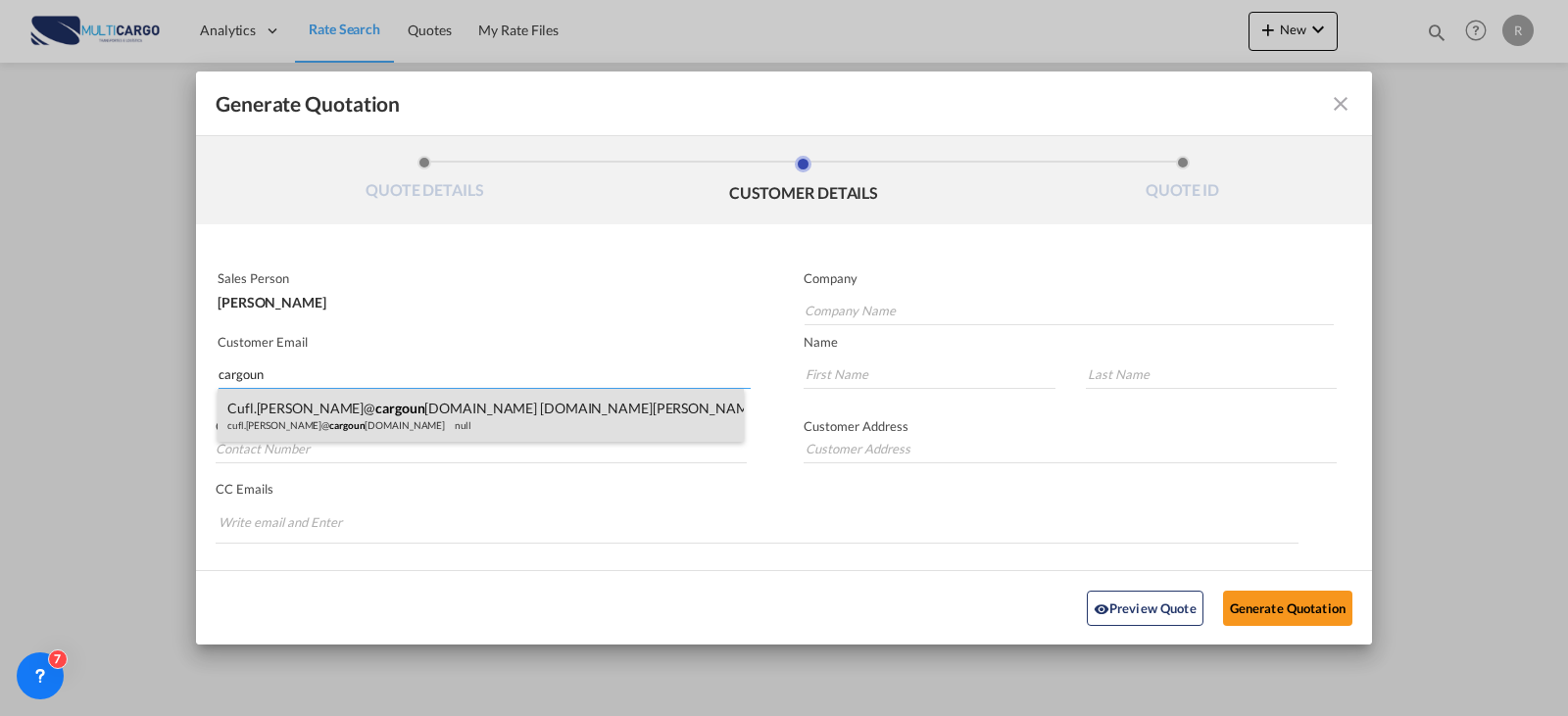
type input "[EMAIL_ADDRESS][PERSON_NAME][DOMAIN_NAME]"
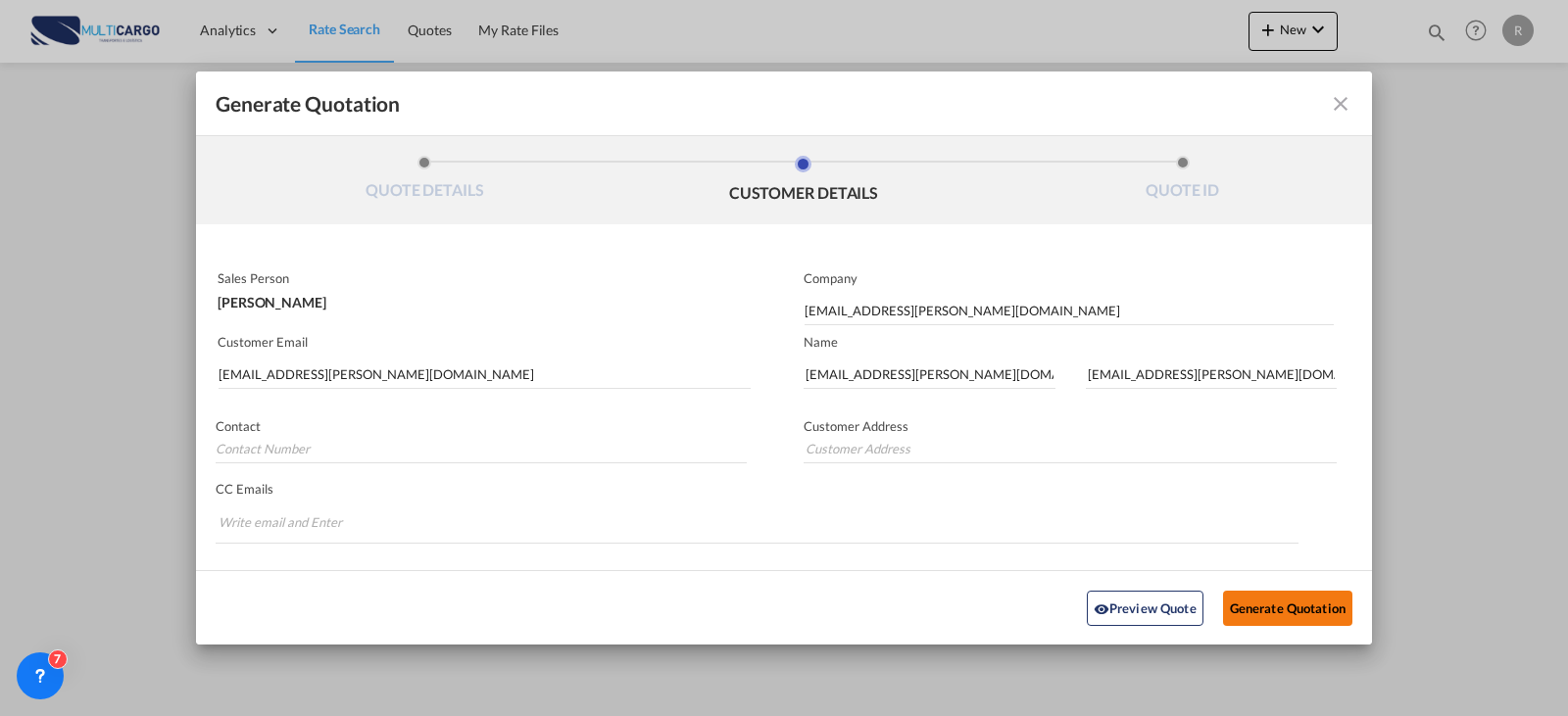
click at [1251, 613] on button "Generate Quotation" at bounding box center [1288, 606] width 130 height 35
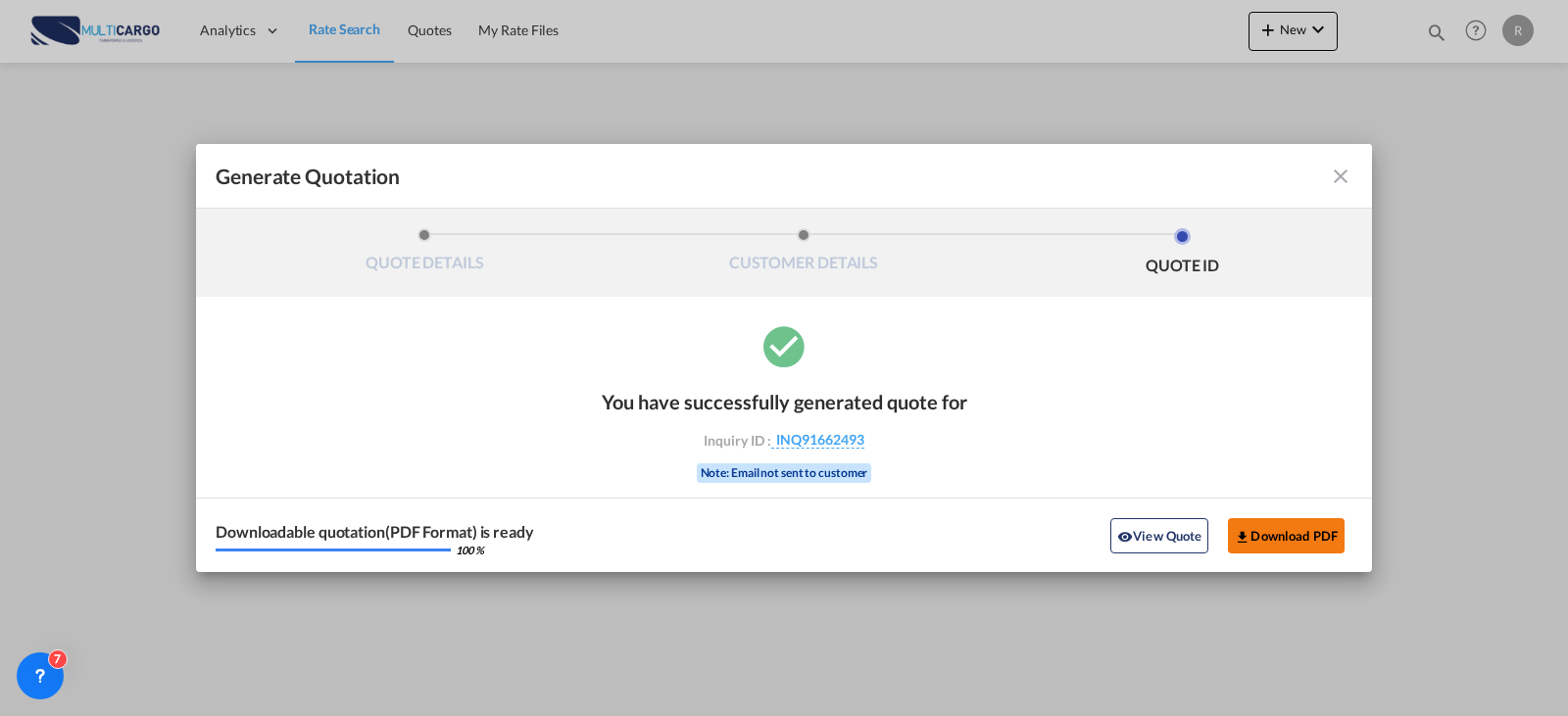
click at [1341, 531] on button "Download PDF" at bounding box center [1286, 535] width 117 height 35
